Goal: Information Seeking & Learning: Learn about a topic

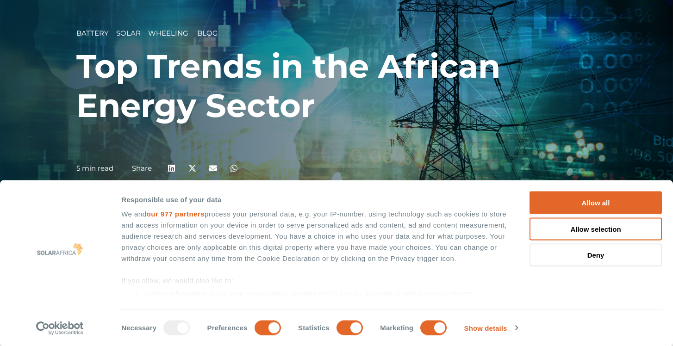
scroll to position [118, 0]
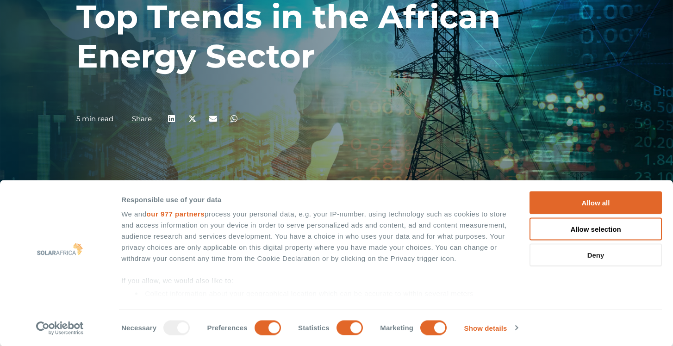
click at [594, 259] on button "Deny" at bounding box center [595, 255] width 132 height 23
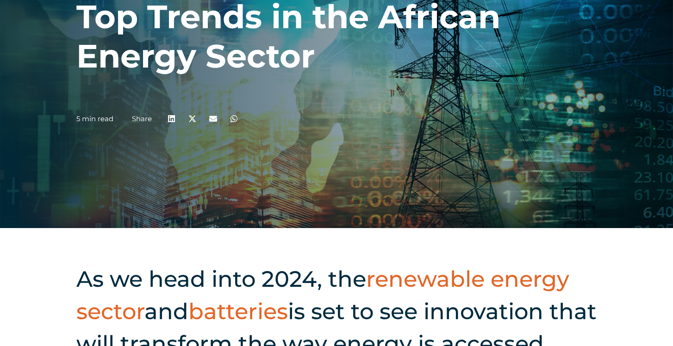
click at [589, 261] on div "As we head into 2024, the renewable energy sector and batteries is set to see i…" at bounding box center [336, 345] width 673 height 234
click at [583, 255] on div "As we head into 2024, the renewable energy sector and batteries is set to see i…" at bounding box center [336, 345] width 673 height 234
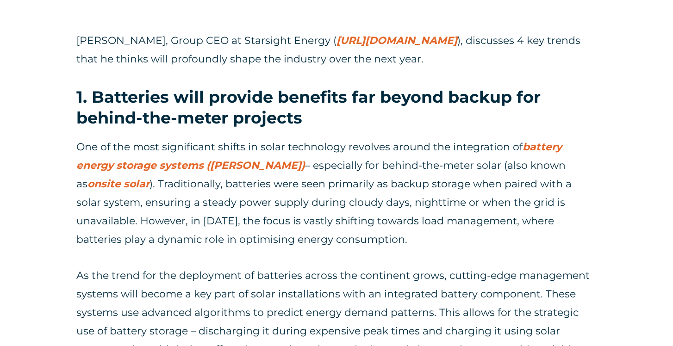
scroll to position [549, 0]
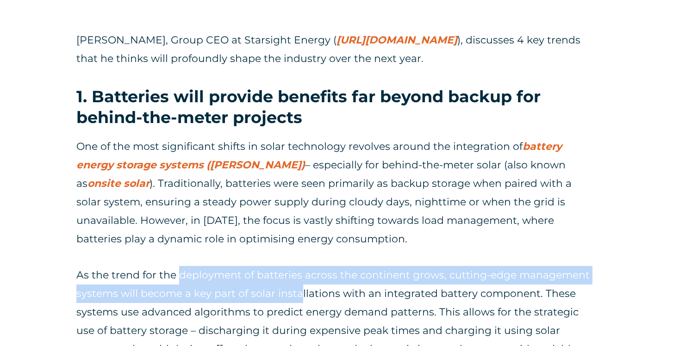
drag, startPoint x: 180, startPoint y: 242, endPoint x: 301, endPoint y: 248, distance: 120.9
click at [301, 266] on p "As the trend for the deployment of batteries across the continent grows, cuttin…" at bounding box center [336, 331] width 520 height 130
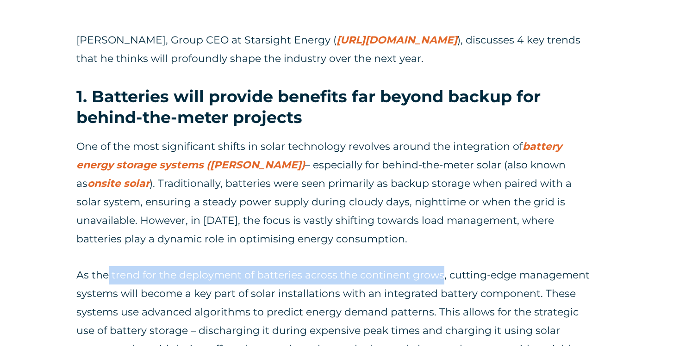
drag, startPoint x: 109, startPoint y: 242, endPoint x: 439, endPoint y: 240, distance: 329.9
click at [439, 266] on p "As the trend for the deployment of batteries across the continent grows, cuttin…" at bounding box center [336, 331] width 520 height 130
copy p "trend for the deployment of batteries across the continent grows"
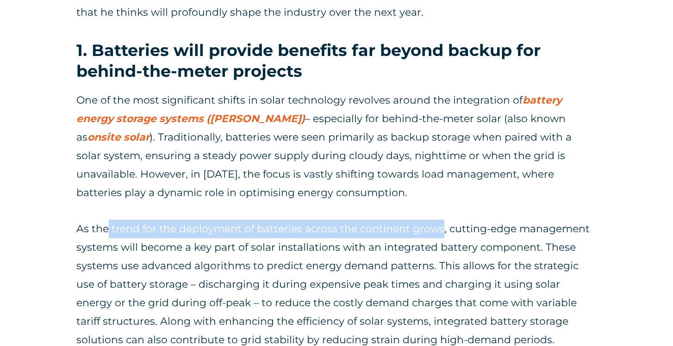
scroll to position [598, 0]
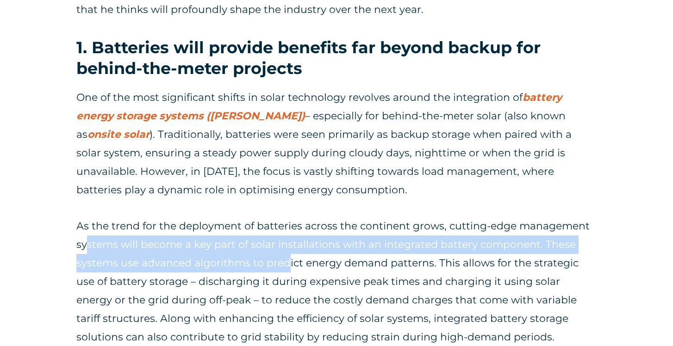
drag, startPoint x: 85, startPoint y: 217, endPoint x: 287, endPoint y: 220, distance: 202.2
click at [287, 220] on p "As the trend for the deployment of batteries across the continent grows, cuttin…" at bounding box center [336, 282] width 520 height 130
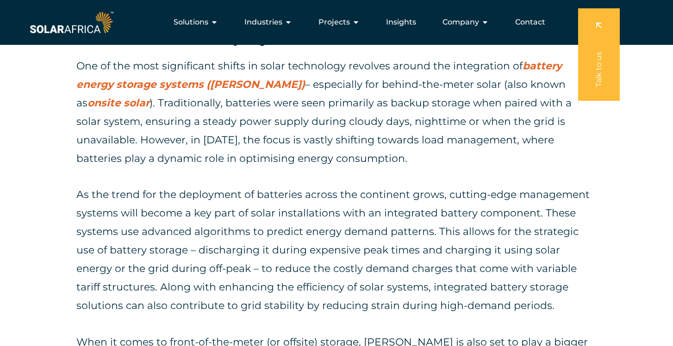
scroll to position [628, 0]
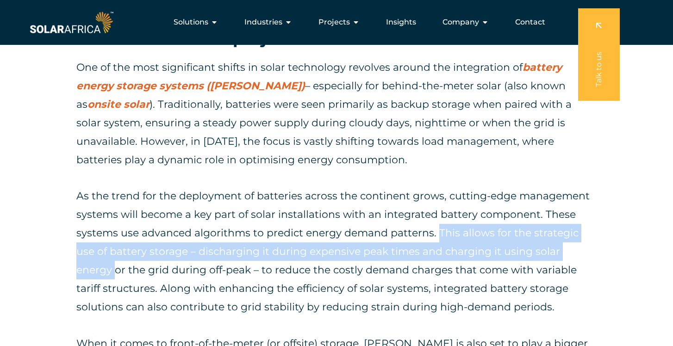
drag, startPoint x: 438, startPoint y: 200, endPoint x: 575, endPoint y: 219, distance: 138.2
click at [575, 219] on p "As the trend for the deployment of batteries across the continent grows, cuttin…" at bounding box center [336, 252] width 520 height 130
copy p "This allows for the strategic use of battery storage – discharging it during ex…"
click at [286, 219] on p "As the trend for the deployment of batteries across the continent grows, cuttin…" at bounding box center [336, 252] width 520 height 130
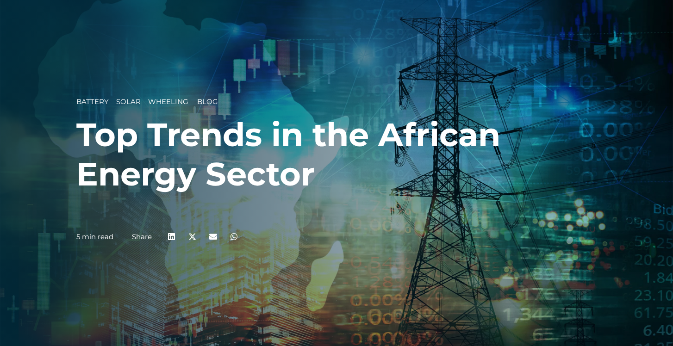
scroll to position [0, 0]
